Goal: Task Accomplishment & Management: Use online tool/utility

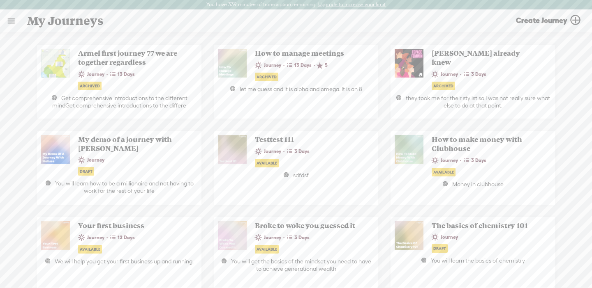
click at [9, 23] on link at bounding box center [10, 20] width 21 height 21
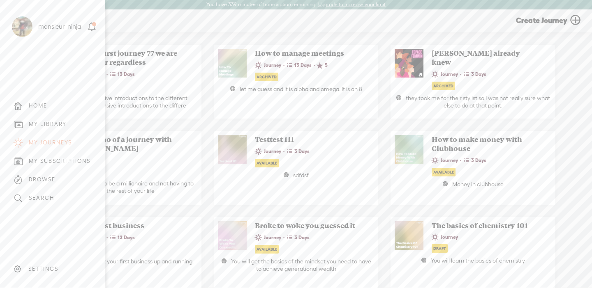
click at [61, 126] on div "MY LIBRARY" at bounding box center [48, 124] width 38 height 7
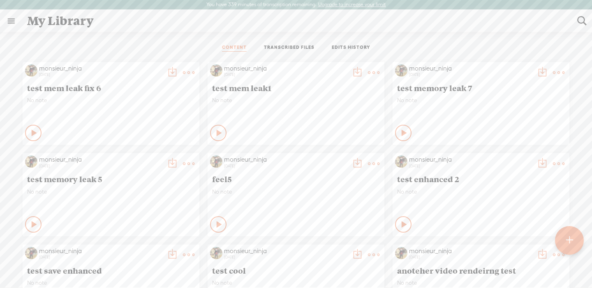
click at [290, 50] on link "TRANSCRIBED FILES" at bounding box center [289, 47] width 51 height 7
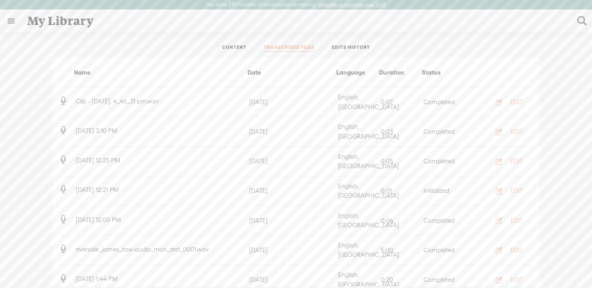
click at [236, 42] on ul "CONTENT TRANSCRIBED FILES EDITS HISTORY" at bounding box center [296, 48] width 218 height 20
click at [236, 46] on link "CONTENT" at bounding box center [234, 47] width 25 height 7
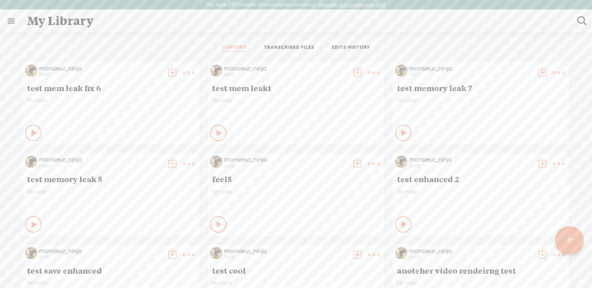
click at [579, 244] on div at bounding box center [569, 240] width 29 height 29
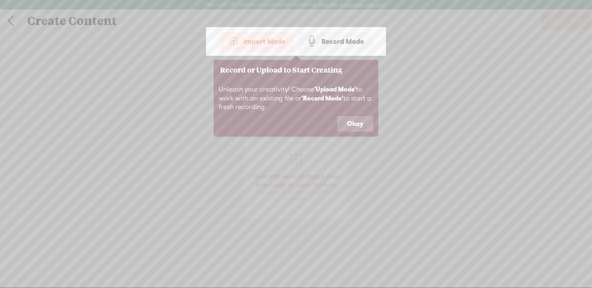
click at [339, 114] on div "Unleash your creativity! Choose 'Upload Mode' to work with an existing file or …" at bounding box center [296, 98] width 164 height 36
click at [348, 125] on button "Okay" at bounding box center [355, 124] width 36 height 16
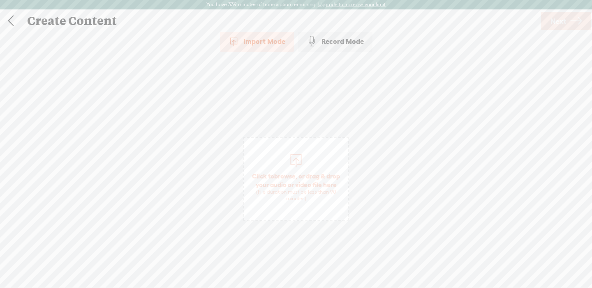
click at [334, 42] on div "Record Mode" at bounding box center [335, 41] width 74 height 21
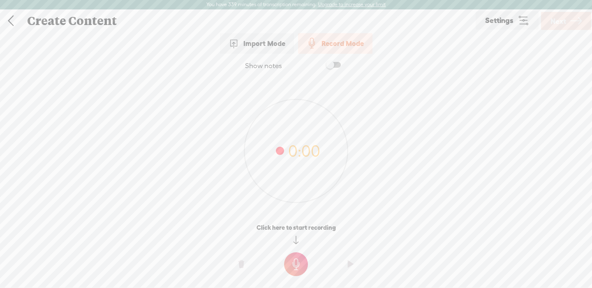
click at [289, 264] on t at bounding box center [296, 265] width 24 height 24
click at [295, 268] on t at bounding box center [296, 270] width 24 height 24
click at [569, 18] on link "Next" at bounding box center [566, 21] width 50 height 18
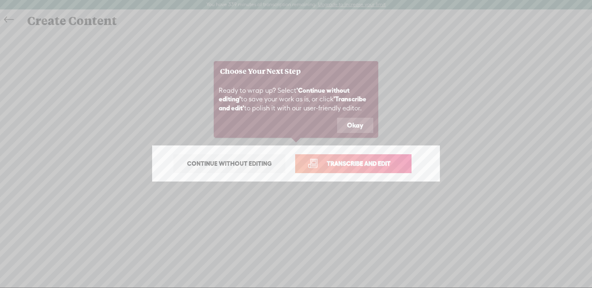
click at [360, 124] on button "Okay" at bounding box center [355, 126] width 36 height 16
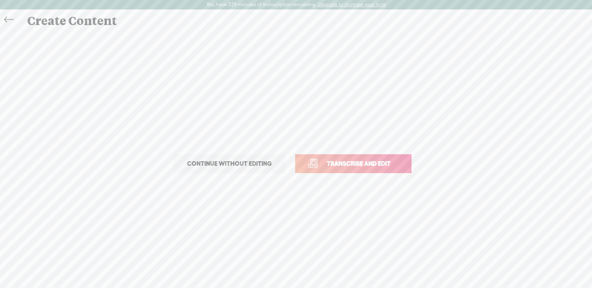
click at [358, 151] on p "Continue without editing Transcribe and edit" at bounding box center [296, 164] width 288 height 36
click at [358, 161] on span "Transcribe and edit" at bounding box center [358, 163] width 81 height 9
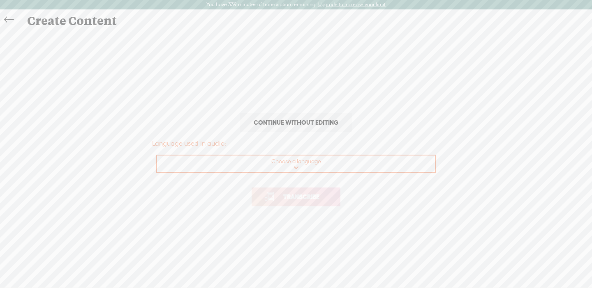
click at [358, 161] on select "Choose a language Afrikaans Albanian Amharic Arabic, Gulf Arabic, Modern Standa…" at bounding box center [296, 164] width 279 height 17
select select "en-US"
click at [157, 156] on select "Choose a language Afrikaans Albanian Amharic Arabic, Gulf Arabic, Modern Standa…" at bounding box center [296, 164] width 279 height 17
click at [295, 198] on span "Transcribe" at bounding box center [301, 196] width 53 height 9
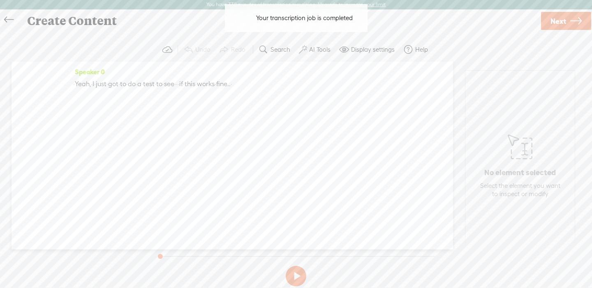
click at [5, 16] on icon at bounding box center [8, 20] width 9 height 18
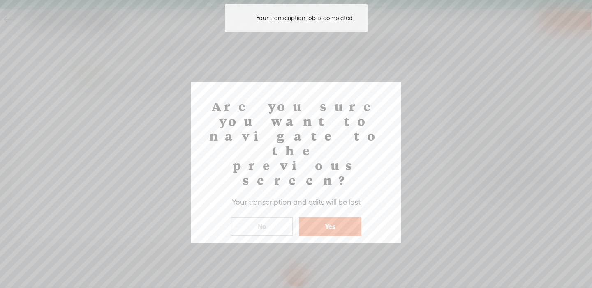
click at [340, 194] on div "Are you sure you want to navigate to the previous screen? Your transcription an…" at bounding box center [296, 162] width 210 height 161
click at [334, 217] on button "Yes" at bounding box center [330, 226] width 62 height 19
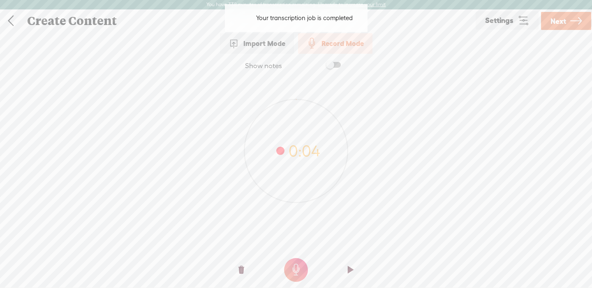
click at [275, 46] on div "Import Mode" at bounding box center [257, 43] width 74 height 21
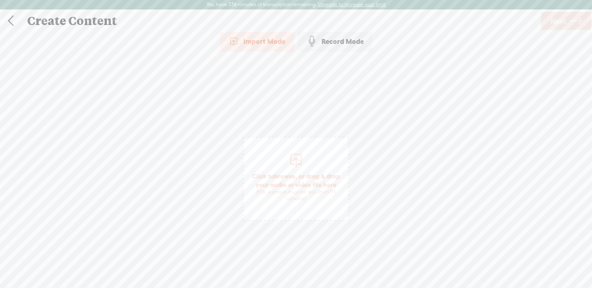
click at [323, 175] on span "Click to browse , or drag & drop your audio or video file here (File duration m…" at bounding box center [296, 187] width 104 height 39
click at [539, 20] on div "Create Content" at bounding box center [280, 20] width 518 height 21
click at [552, 19] on span "Next" at bounding box center [558, 21] width 16 height 21
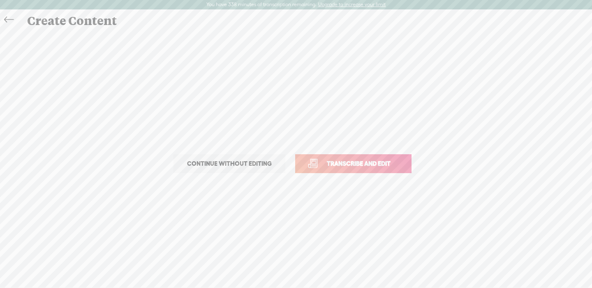
click at [361, 161] on span "Transcribe and edit" at bounding box center [358, 163] width 81 height 9
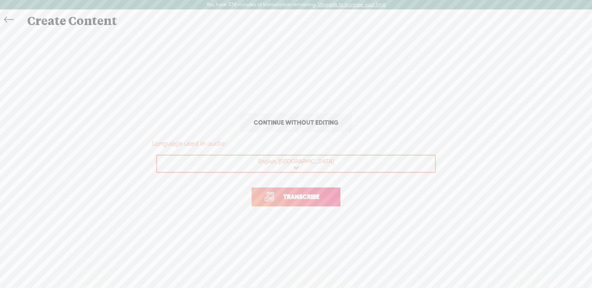
click at [313, 212] on p "Transcribe" at bounding box center [296, 197] width 288 height 36
click at [307, 204] on link "Transcribe" at bounding box center [295, 197] width 89 height 19
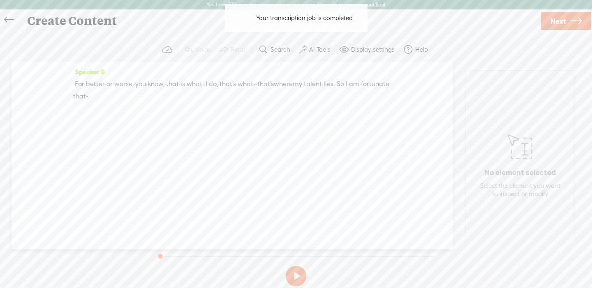
click at [2, 18] on link at bounding box center [11, 20] width 18 height 16
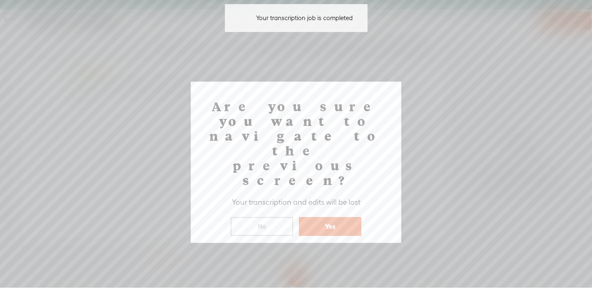
click at [322, 217] on button "Yes" at bounding box center [330, 226] width 62 height 19
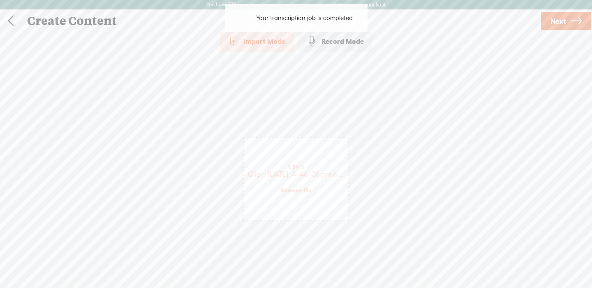
click at [16, 28] on link at bounding box center [10, 20] width 21 height 21
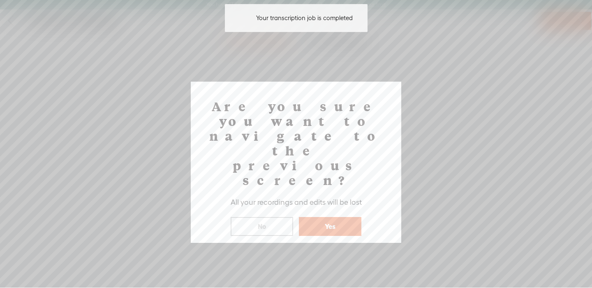
click at [313, 217] on button "Yes" at bounding box center [330, 226] width 62 height 19
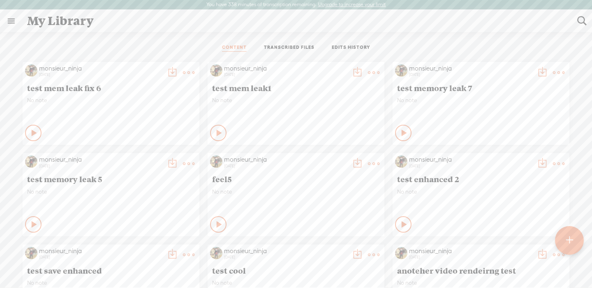
click at [288, 45] on link "TRANSCRIBED FILES" at bounding box center [289, 47] width 51 height 7
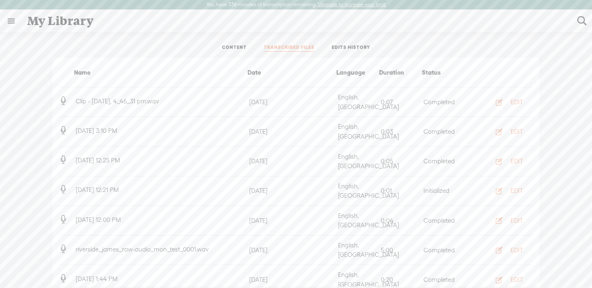
click at [237, 44] on link "CONTENT" at bounding box center [234, 47] width 25 height 7
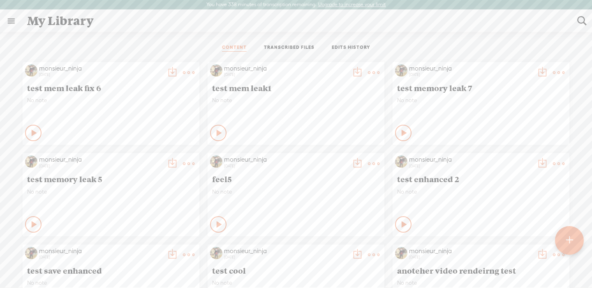
click at [18, 24] on link at bounding box center [10, 20] width 21 height 21
click at [272, 50] on body "You have 338 minutes of transcription remaining. Upgrade to increase your limit…" at bounding box center [296, 144] width 592 height 288
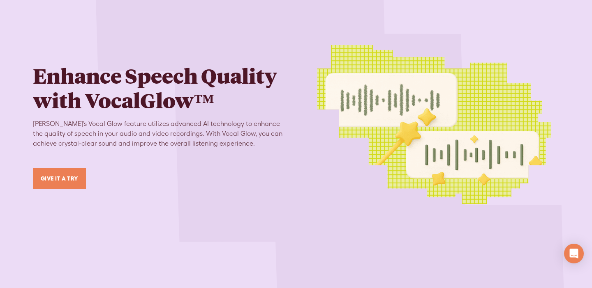
scroll to position [1133, 0]
